Goal: Participate in discussion: Engage in conversation with other users on a specific topic

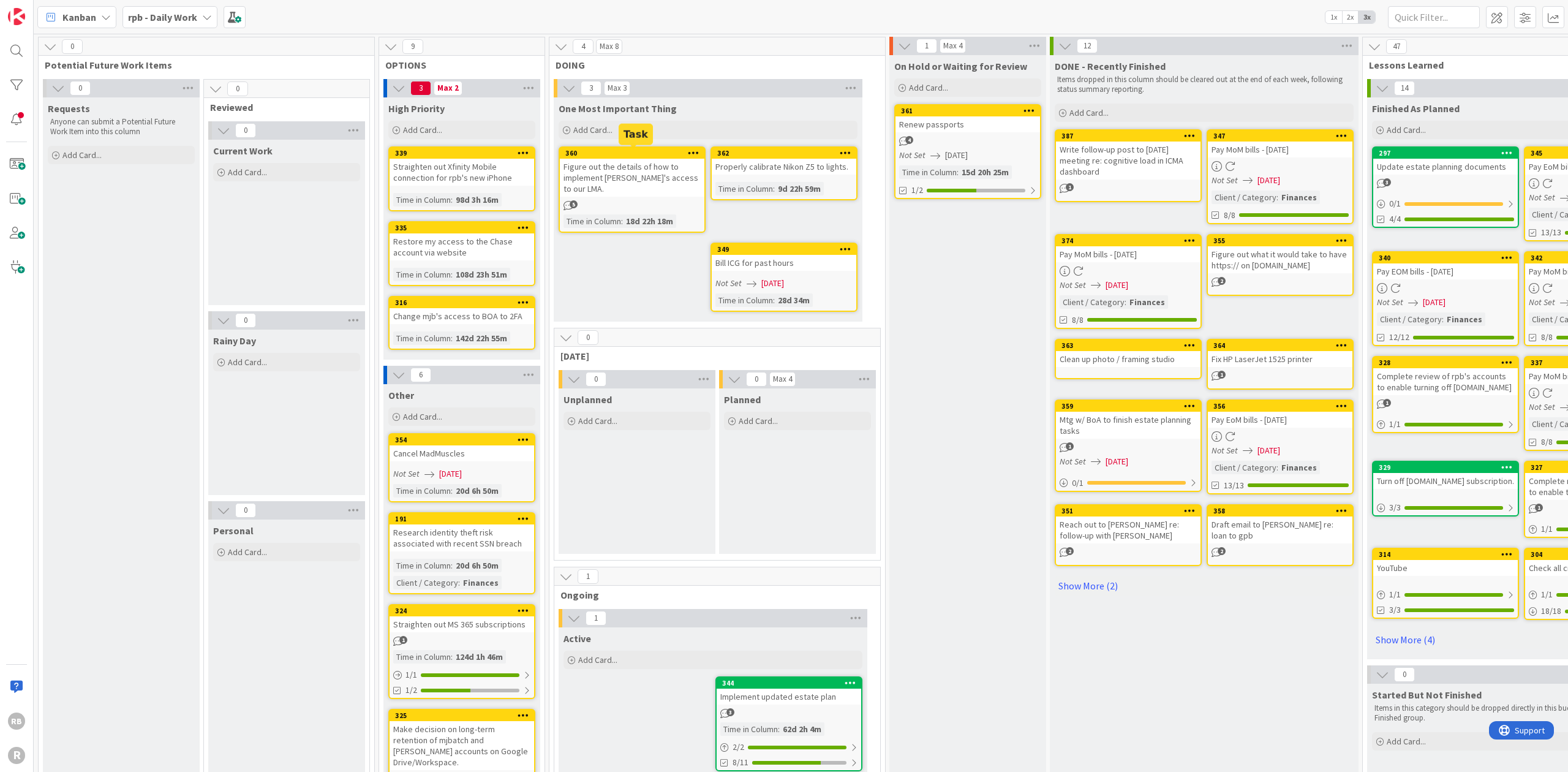
click at [635, 150] on div "360" at bounding box center [634, 153] width 139 height 9
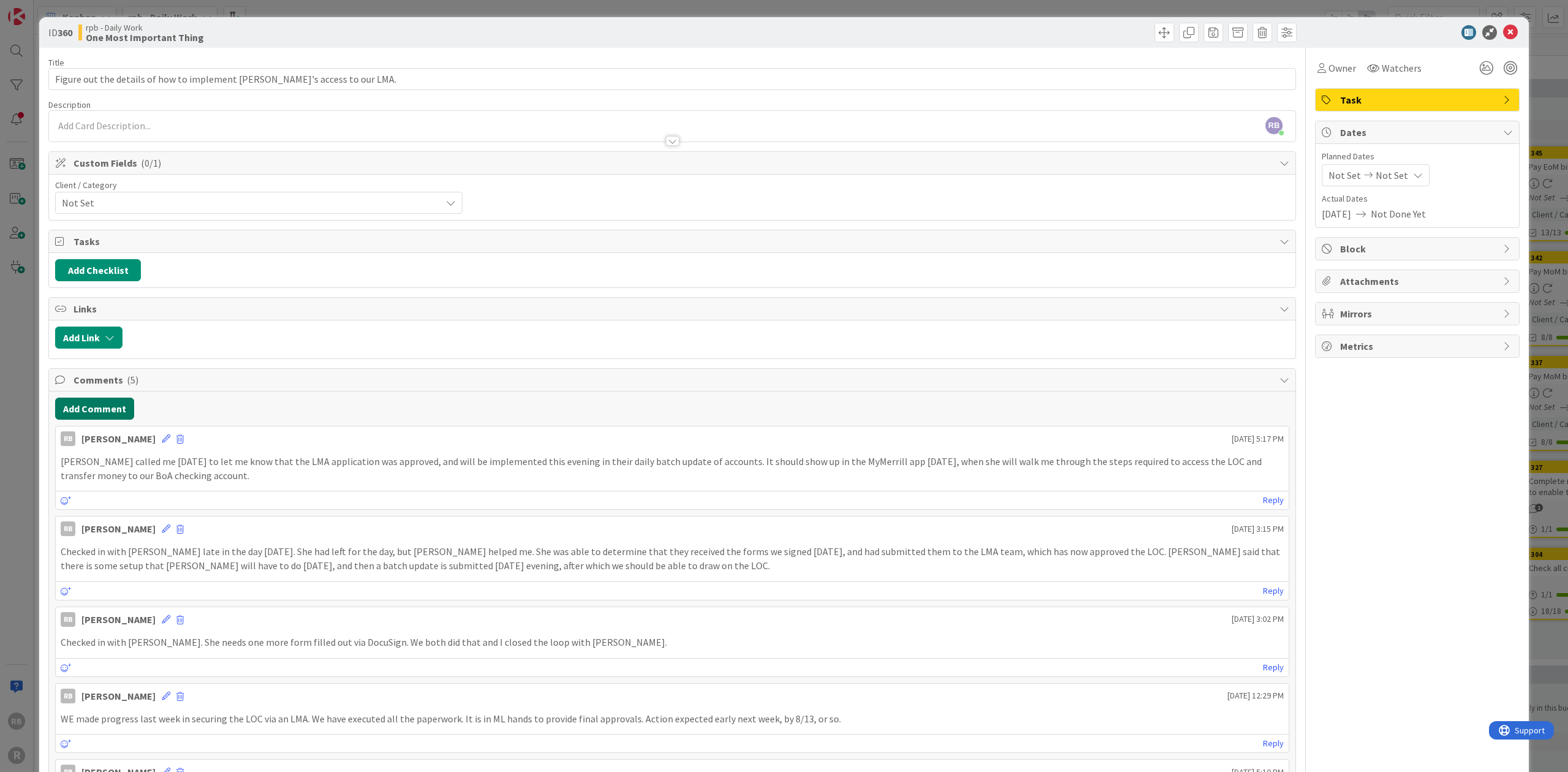
click at [94, 403] on button "Add Comment" at bounding box center [94, 408] width 79 height 22
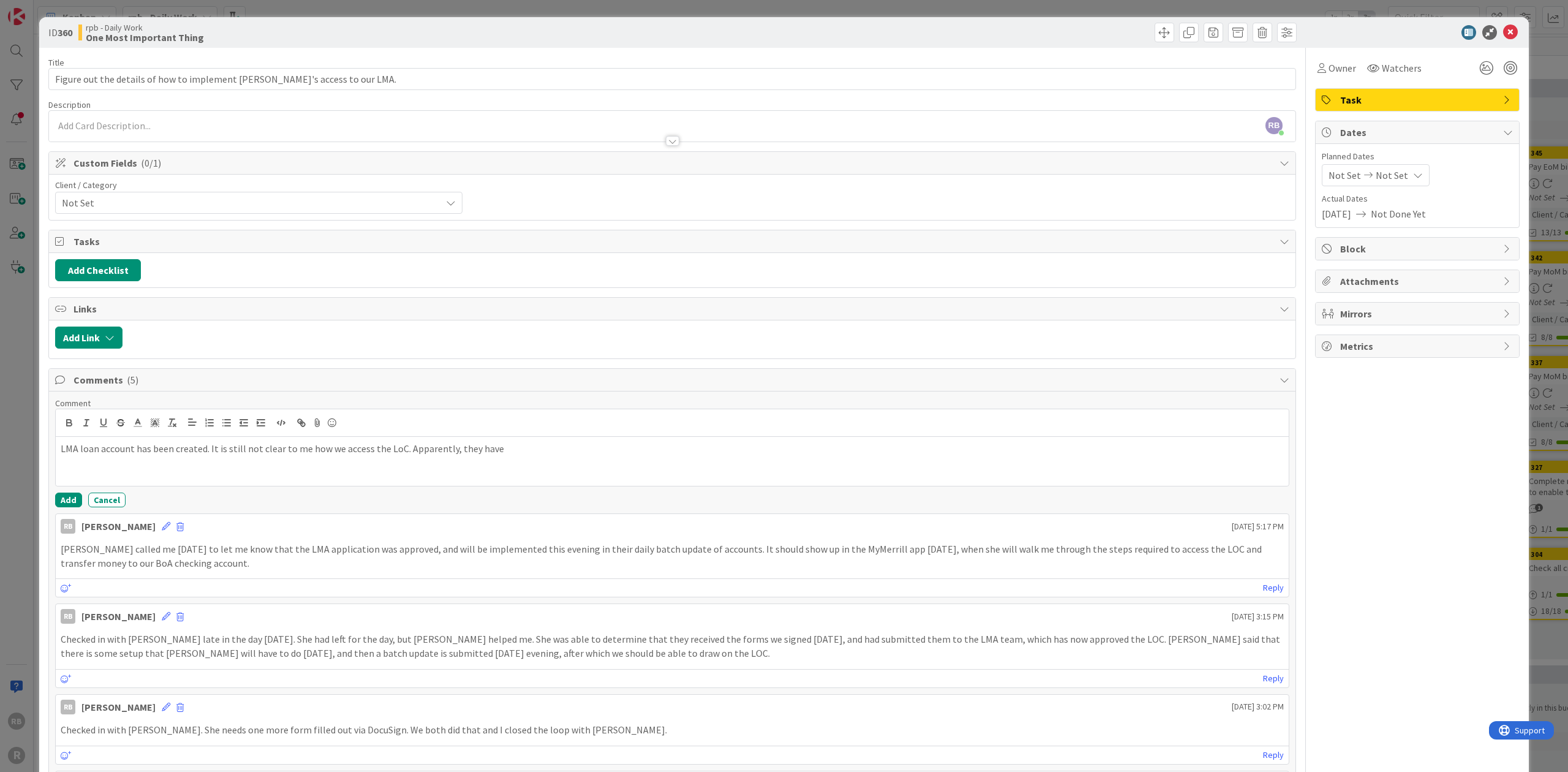
click at [402, 444] on p "LMA loan account has been created. It is still not clear to me how we access th…" at bounding box center [671, 448] width 1223 height 14
click at [598, 442] on p "LMA loan account has been created. It is still not clear to me how we access th…" at bounding box center [671, 448] width 1223 height 14
click at [850, 442] on p "LMA loan account has been created. It is still not clear to me how we access th…" at bounding box center [671, 448] width 1223 height 14
click at [863, 442] on p "LMA loan account has been created. It is still not clear to me how we access th…" at bounding box center [671, 448] width 1223 height 14
click at [772, 444] on p "LMA loan account has been created. It is still not clear to me how we access th…" at bounding box center [671, 448] width 1223 height 14
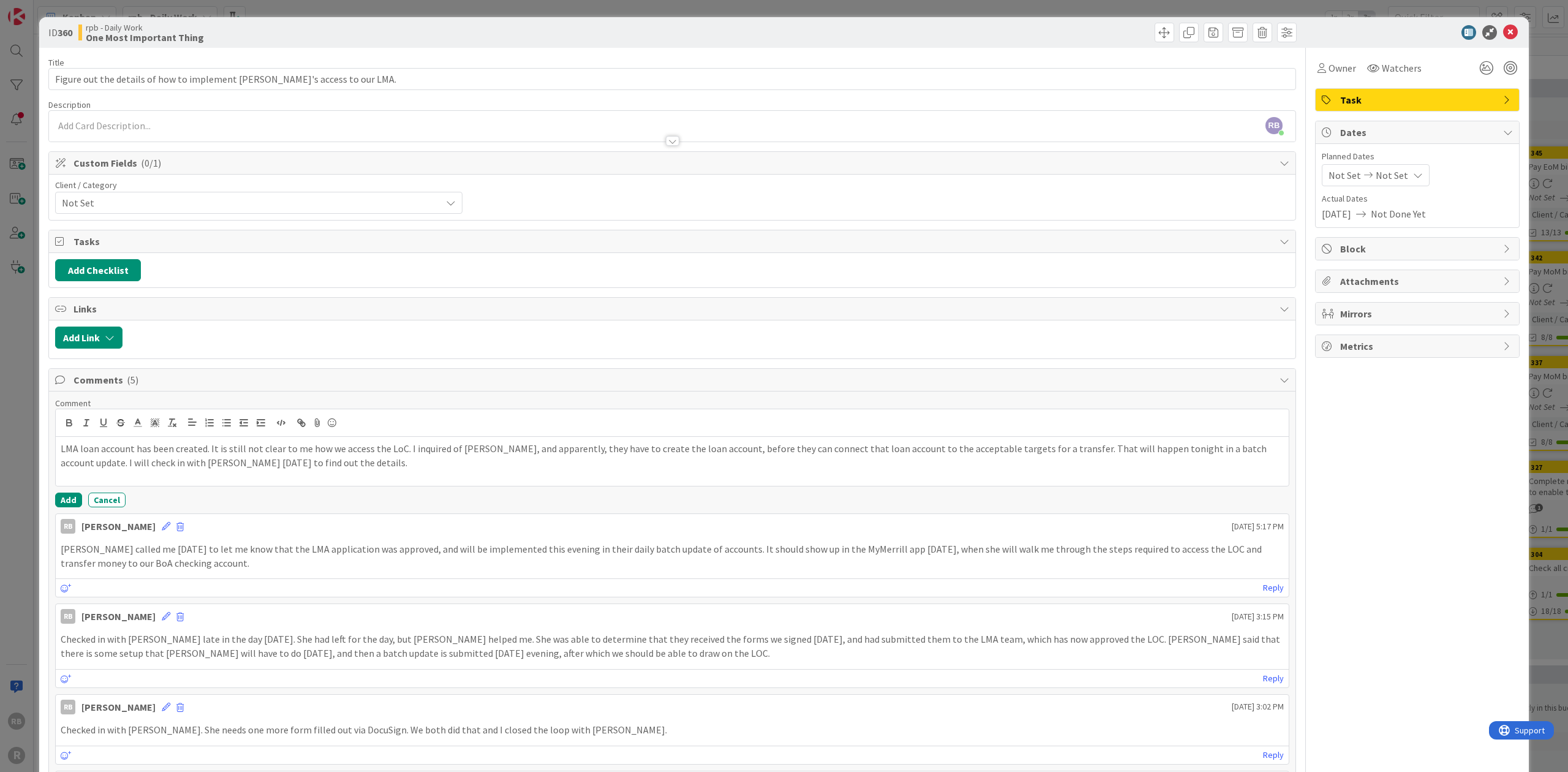
click at [400, 444] on p "LMA loan account has been created. It is still not clear to me how we access th…" at bounding box center [671, 455] width 1223 height 27
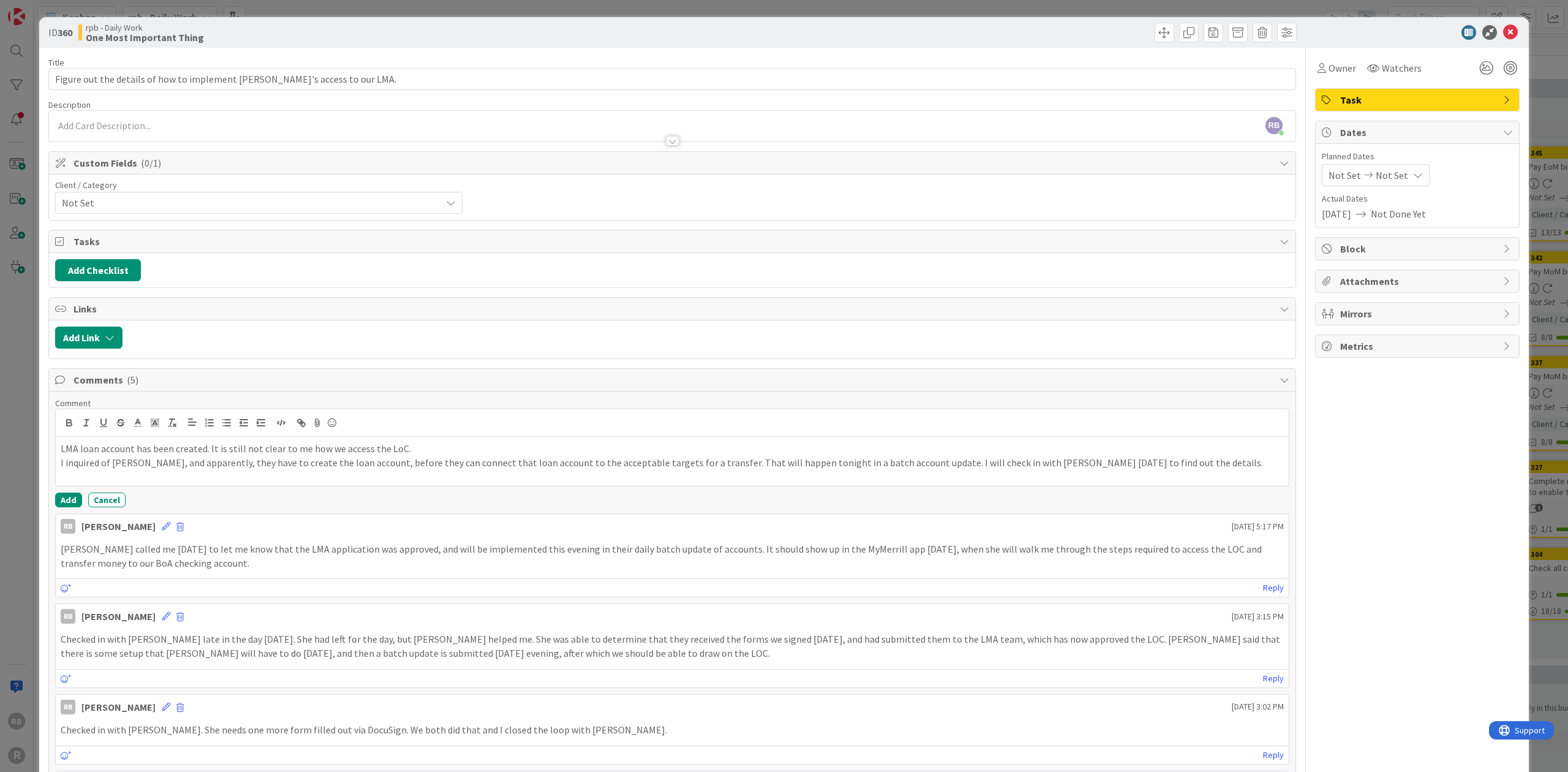
click at [907, 456] on p "I inquired of [PERSON_NAME], and apparently, they have to create the loan accou…" at bounding box center [671, 462] width 1223 height 14
click at [70, 497] on button "Add" at bounding box center [68, 502] width 27 height 15
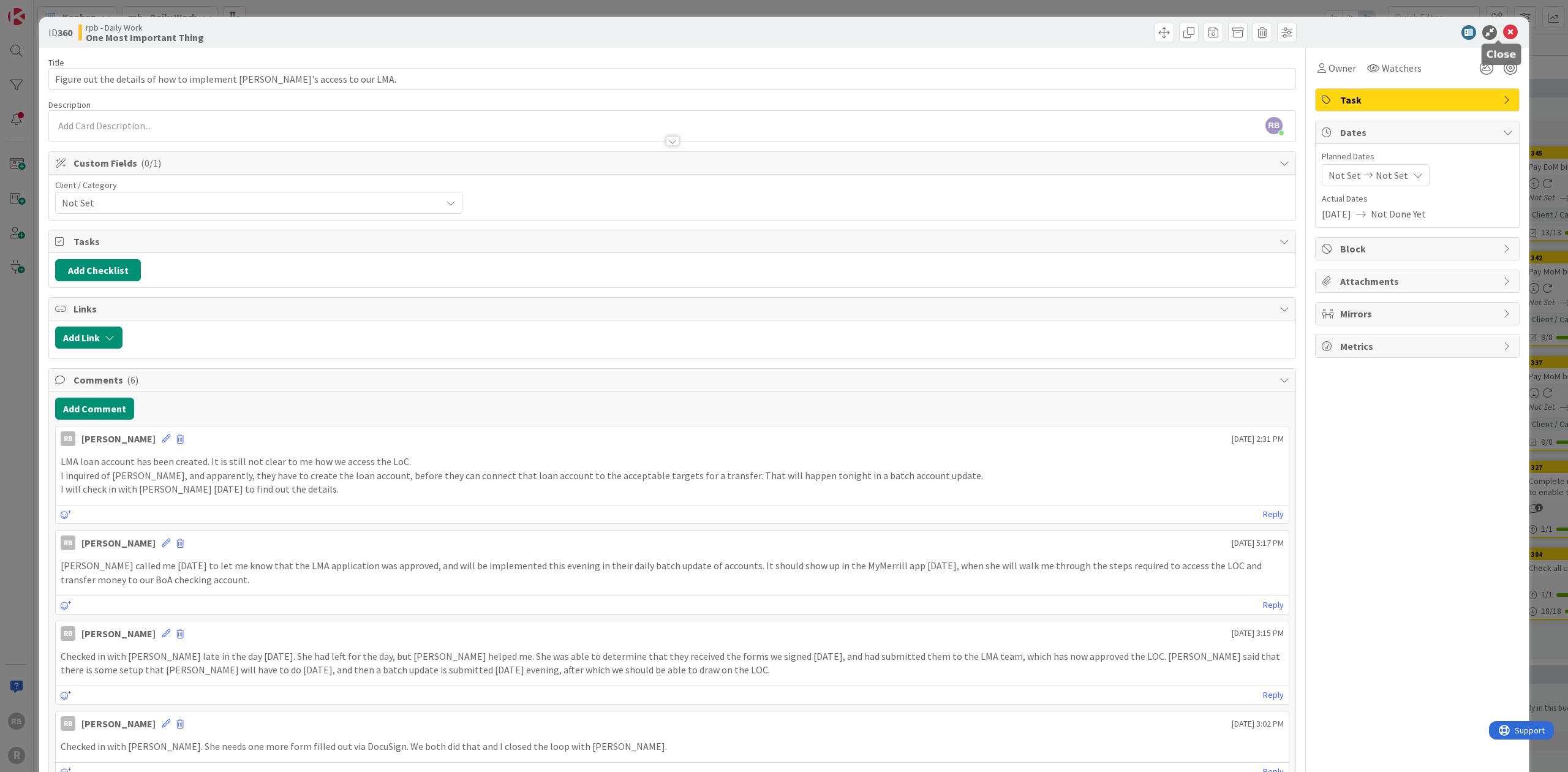
click at [1503, 29] on icon at bounding box center [1510, 33] width 15 height 15
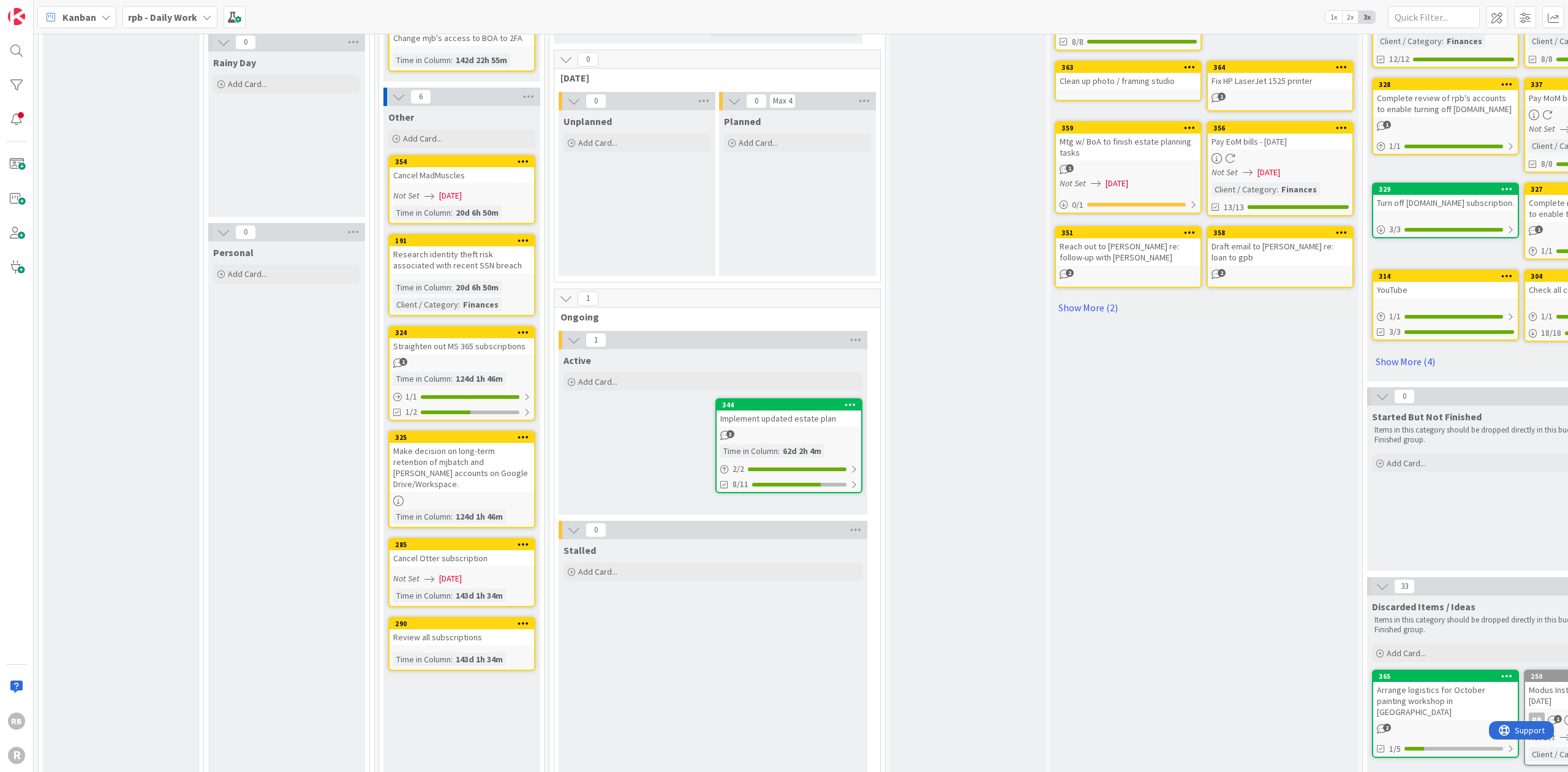
scroll to position [326, 0]
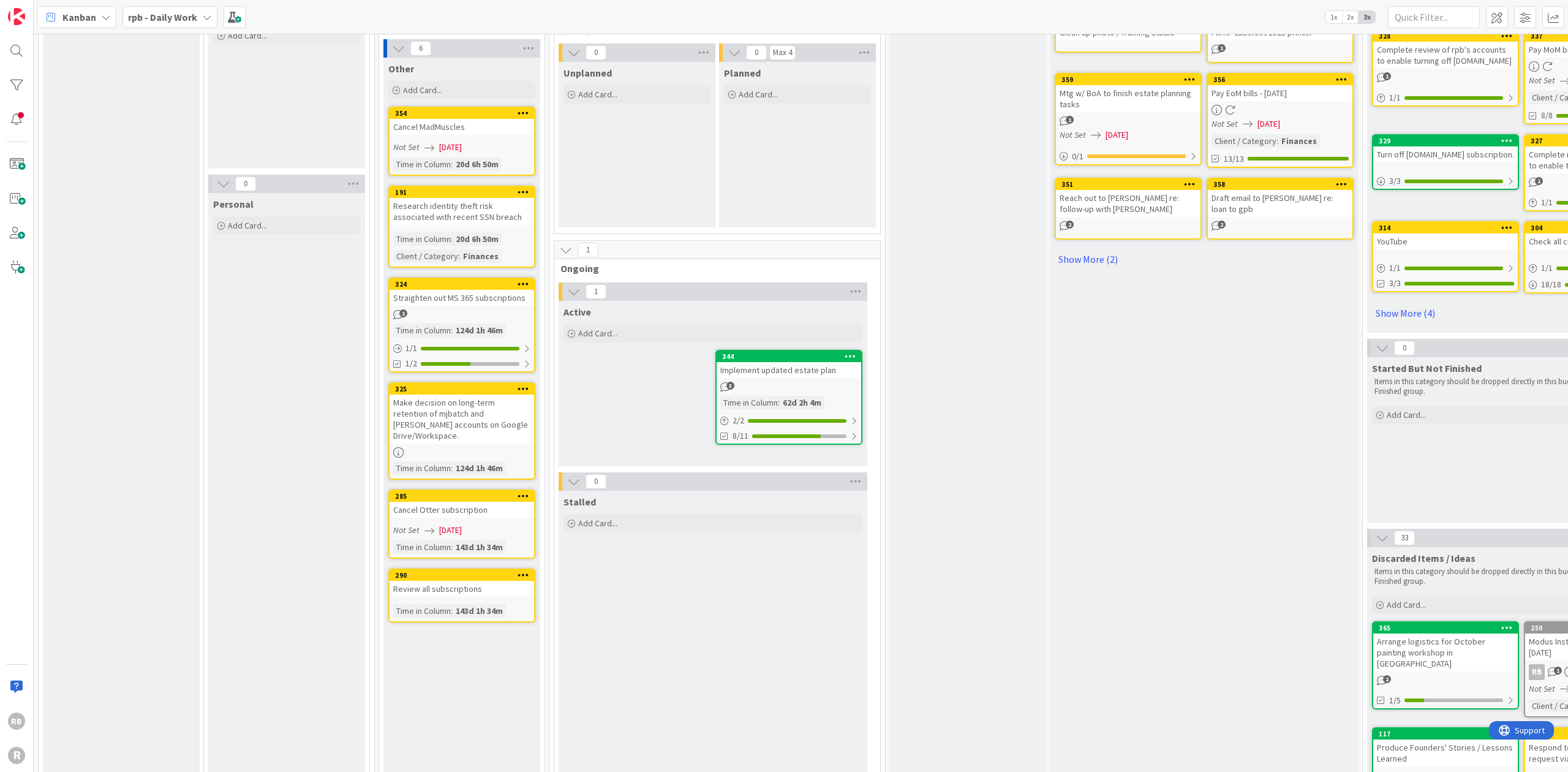
click at [794, 381] on div "3" at bounding box center [789, 387] width 145 height 11
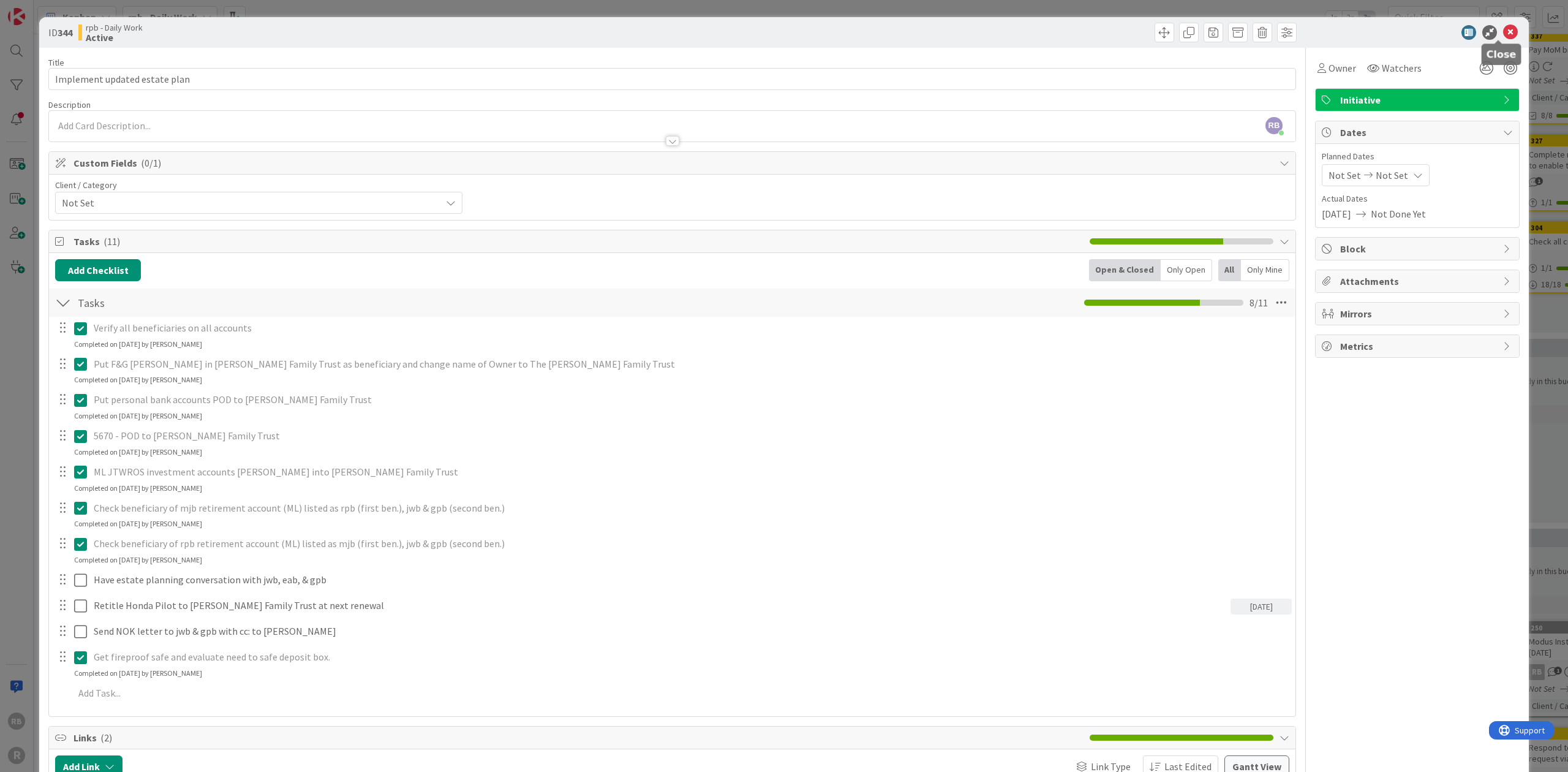
click at [1503, 29] on icon at bounding box center [1510, 33] width 15 height 15
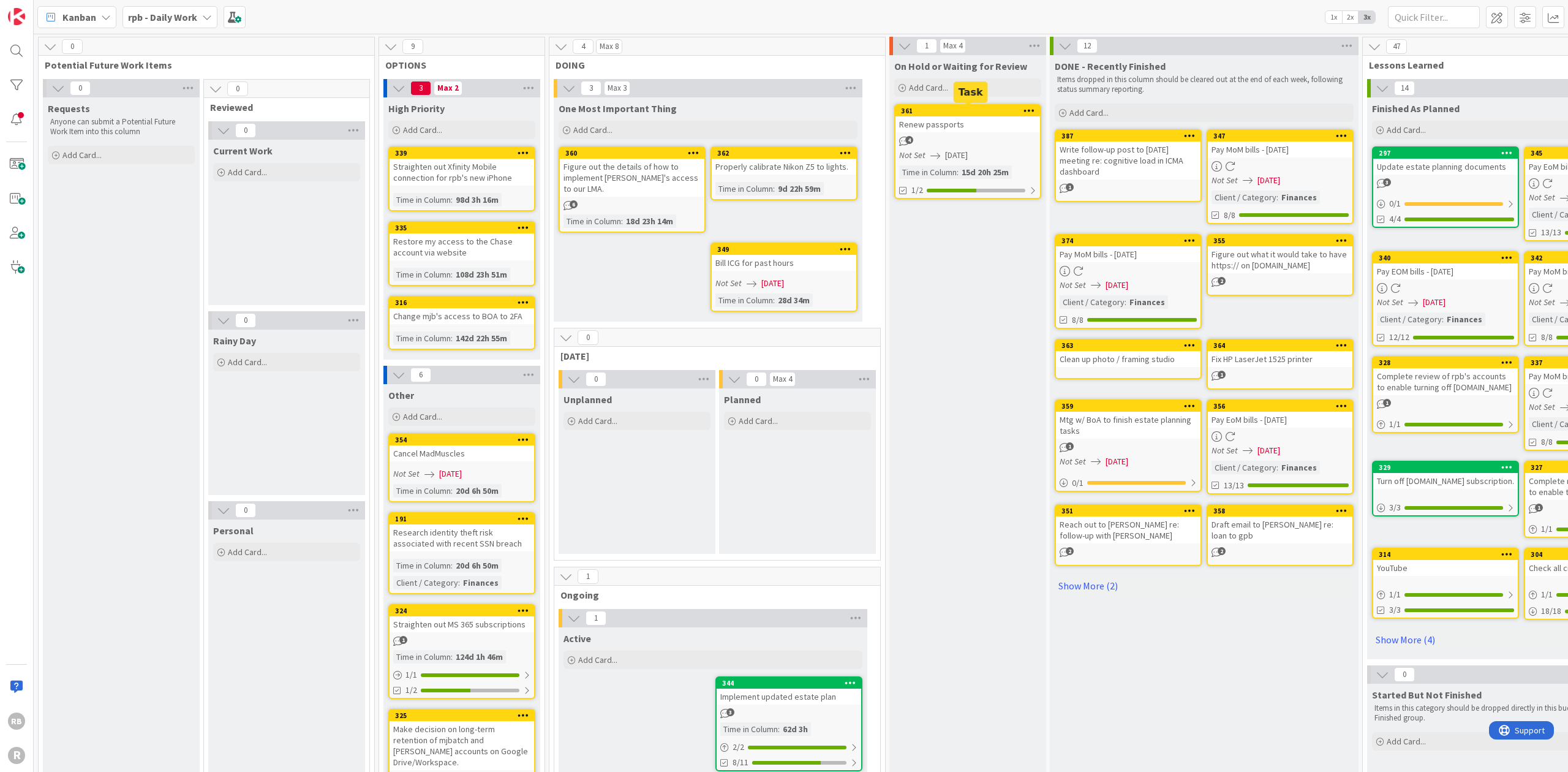
click at [941, 111] on div "361" at bounding box center [970, 110] width 139 height 9
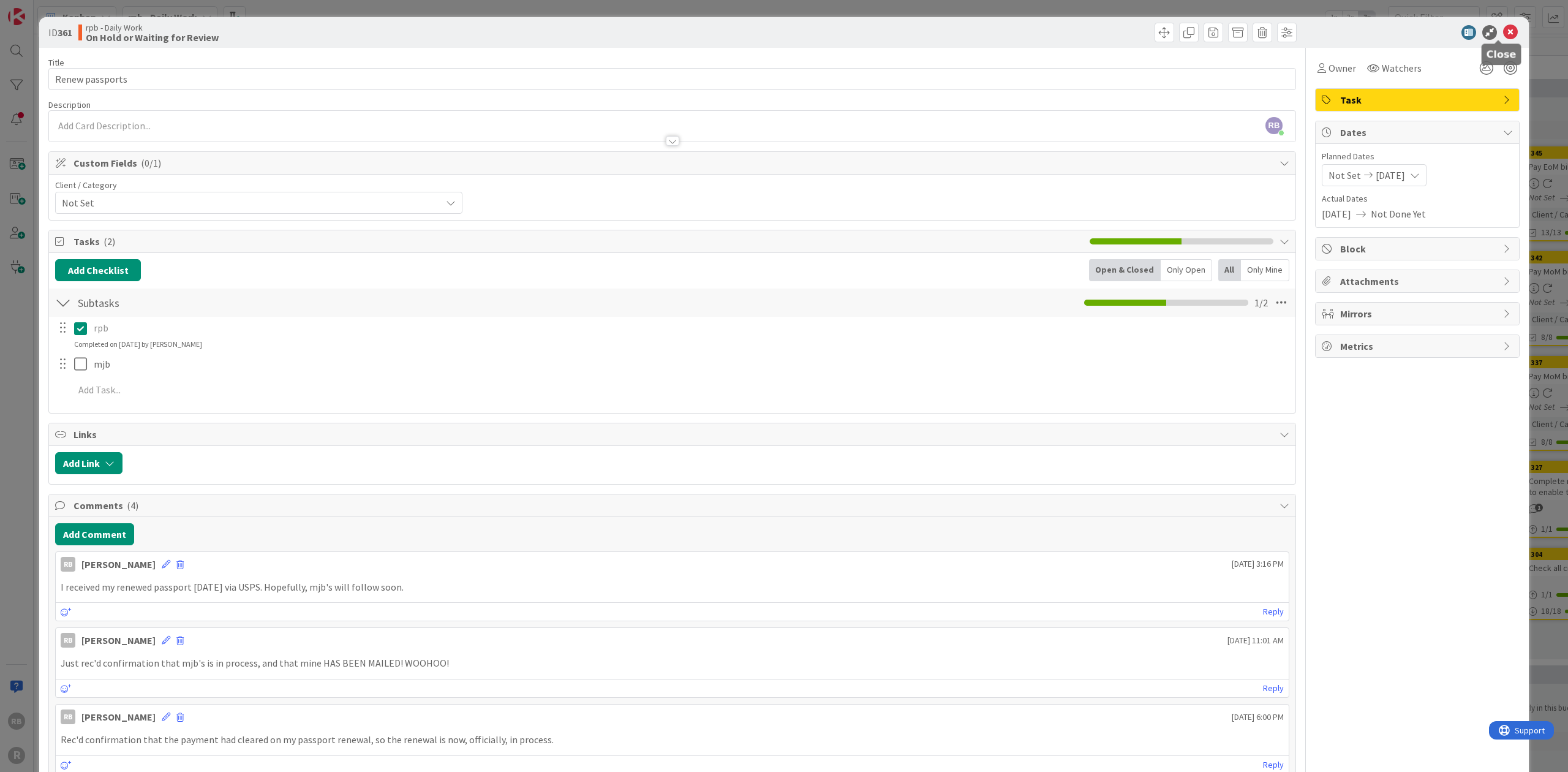
click at [1503, 30] on icon at bounding box center [1510, 33] width 15 height 15
